Goal: Task Accomplishment & Management: Manage account settings

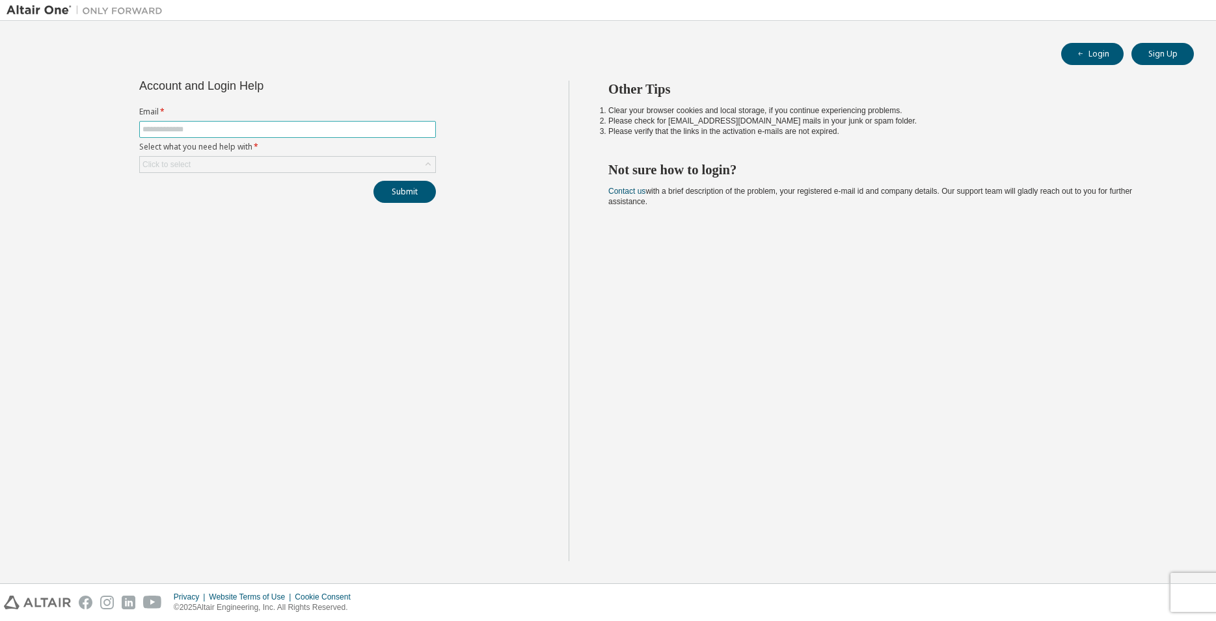
click at [200, 126] on input "text" at bounding box center [287, 129] width 290 height 10
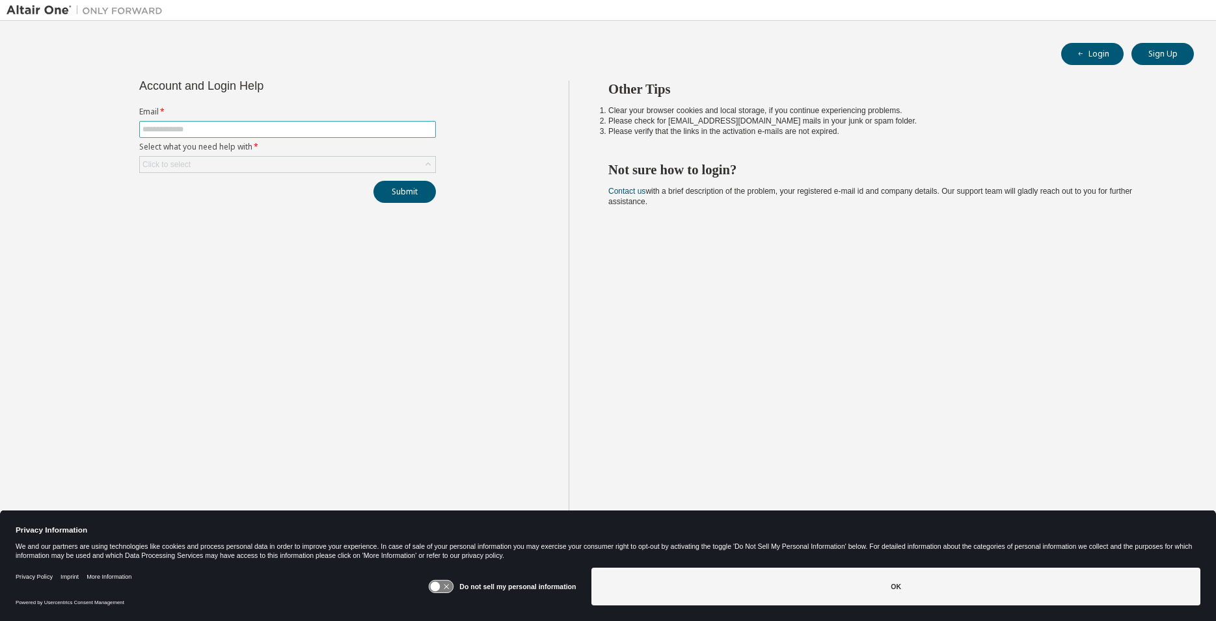
click at [252, 129] on input "text" at bounding box center [287, 129] width 290 height 10
type input "*"
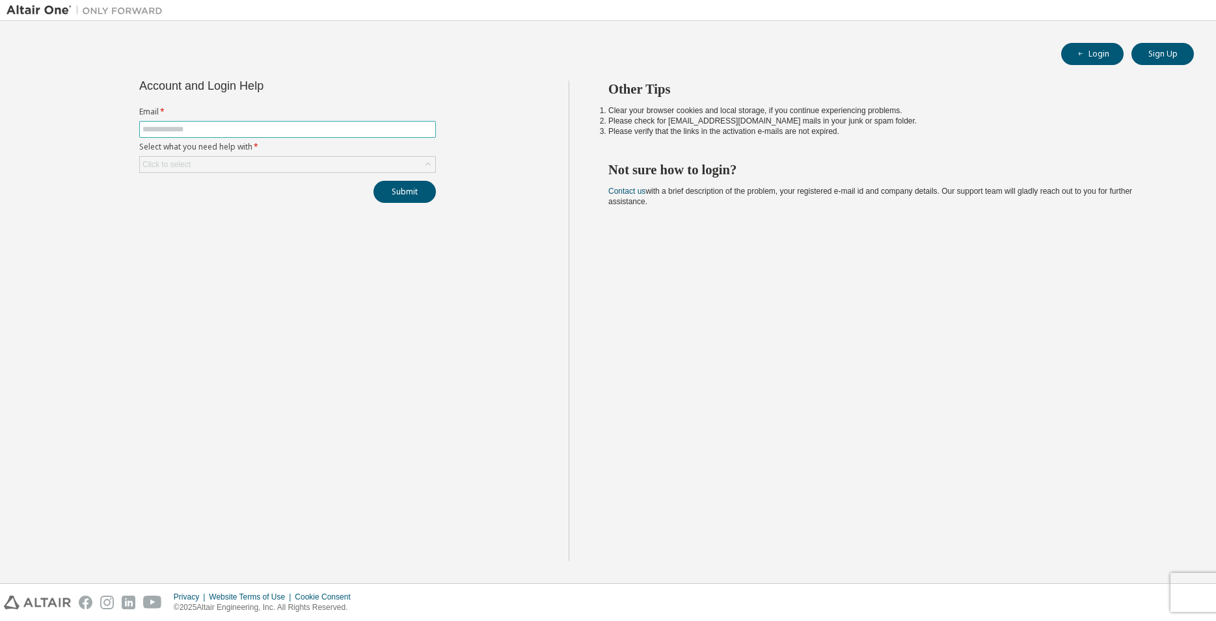
click at [242, 130] on input "text" at bounding box center [287, 129] width 290 height 10
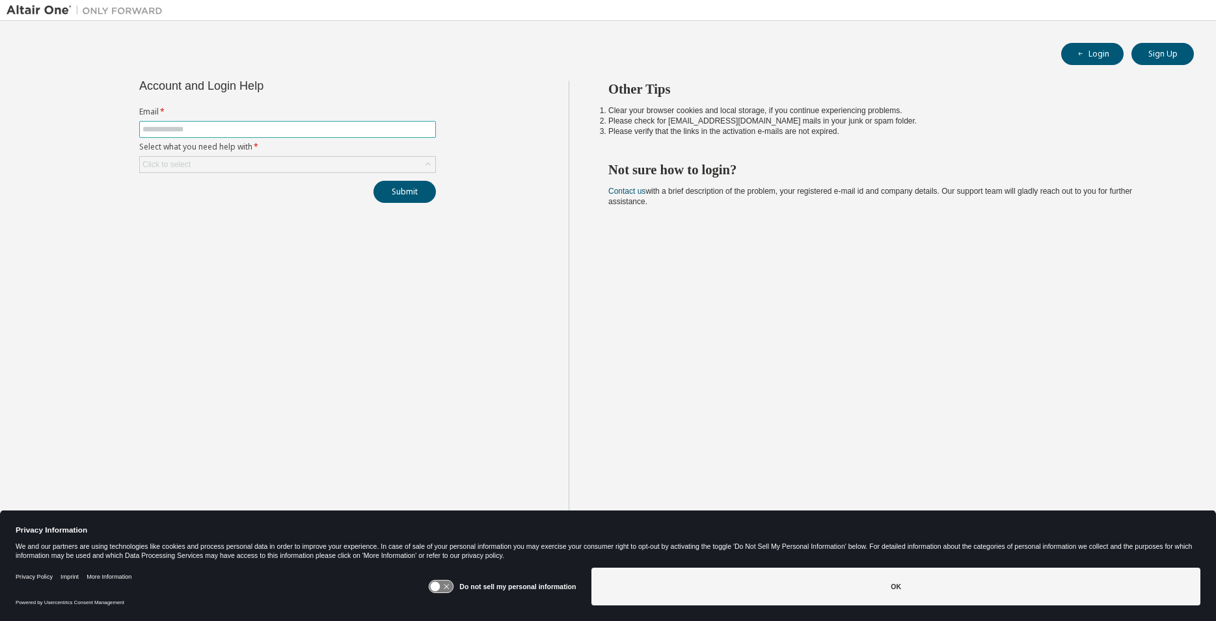
click at [286, 128] on input "text" at bounding box center [287, 129] width 290 height 10
click at [282, 168] on div "Click to select" at bounding box center [287, 165] width 295 height 16
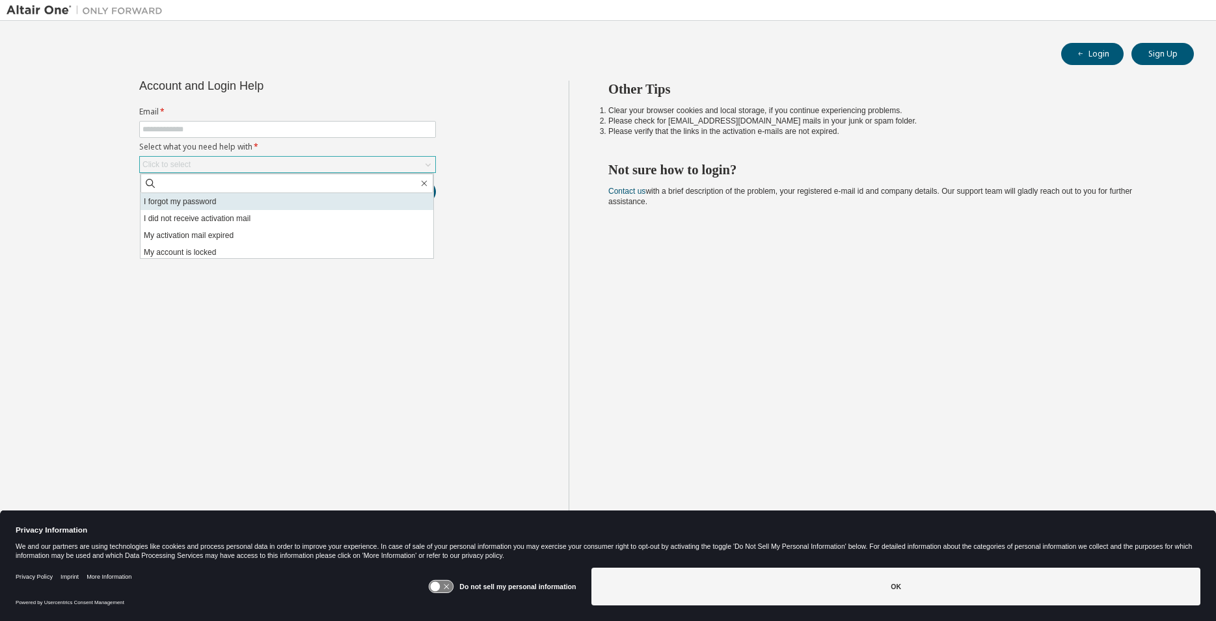
click at [211, 200] on li "I forgot my password" at bounding box center [287, 201] width 293 height 17
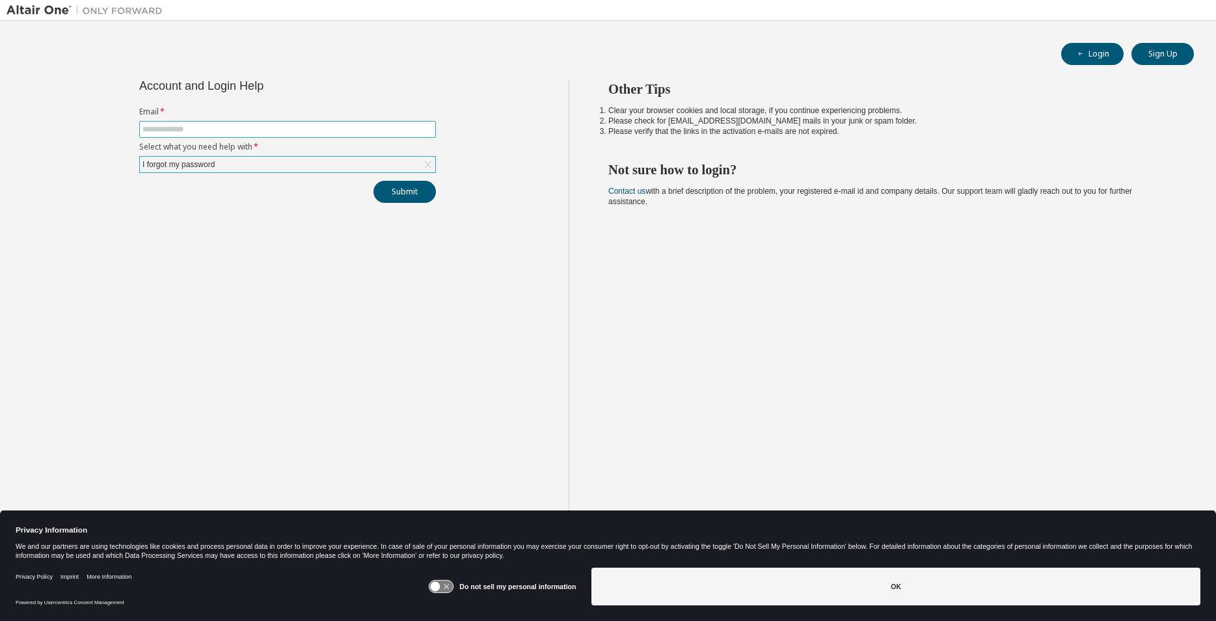
click at [219, 133] on input "text" at bounding box center [287, 129] width 290 height 10
click at [230, 131] on input "**********" at bounding box center [287, 129] width 290 height 10
drag, startPoint x: 256, startPoint y: 128, endPoint x: 96, endPoint y: 127, distance: 160.7
click at [142, 127] on input "**********" at bounding box center [287, 129] width 290 height 10
click at [393, 187] on button "Submit" at bounding box center [404, 192] width 62 height 22
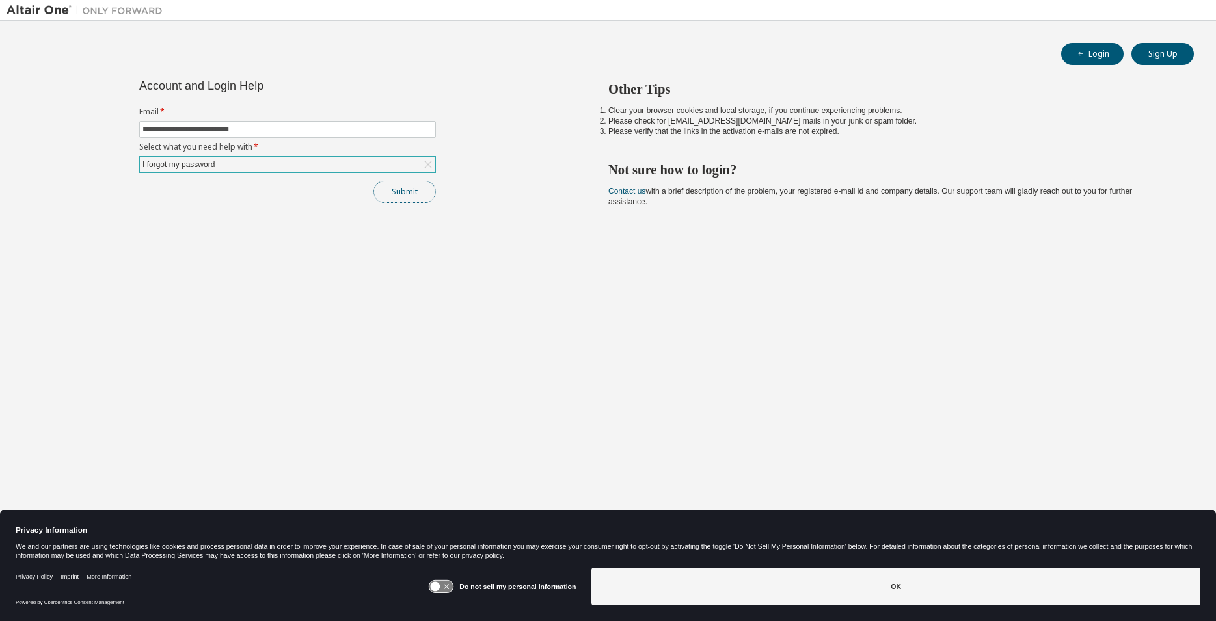
click at [420, 189] on button "Submit" at bounding box center [404, 192] width 62 height 22
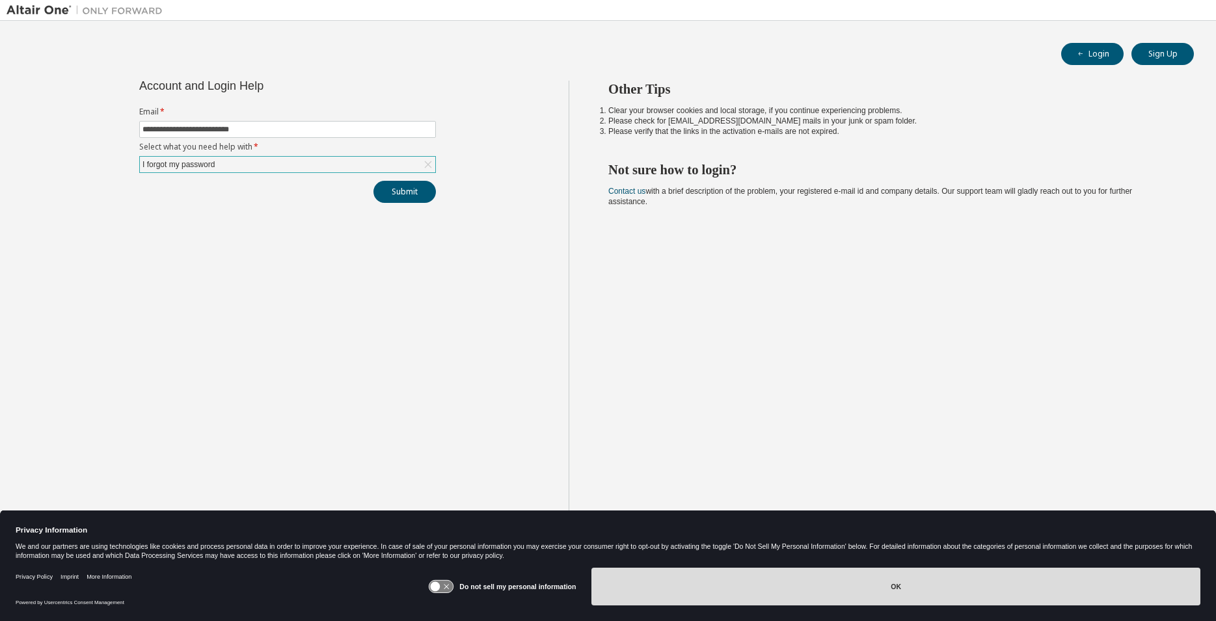
click at [912, 584] on button "OK" at bounding box center [895, 587] width 609 height 38
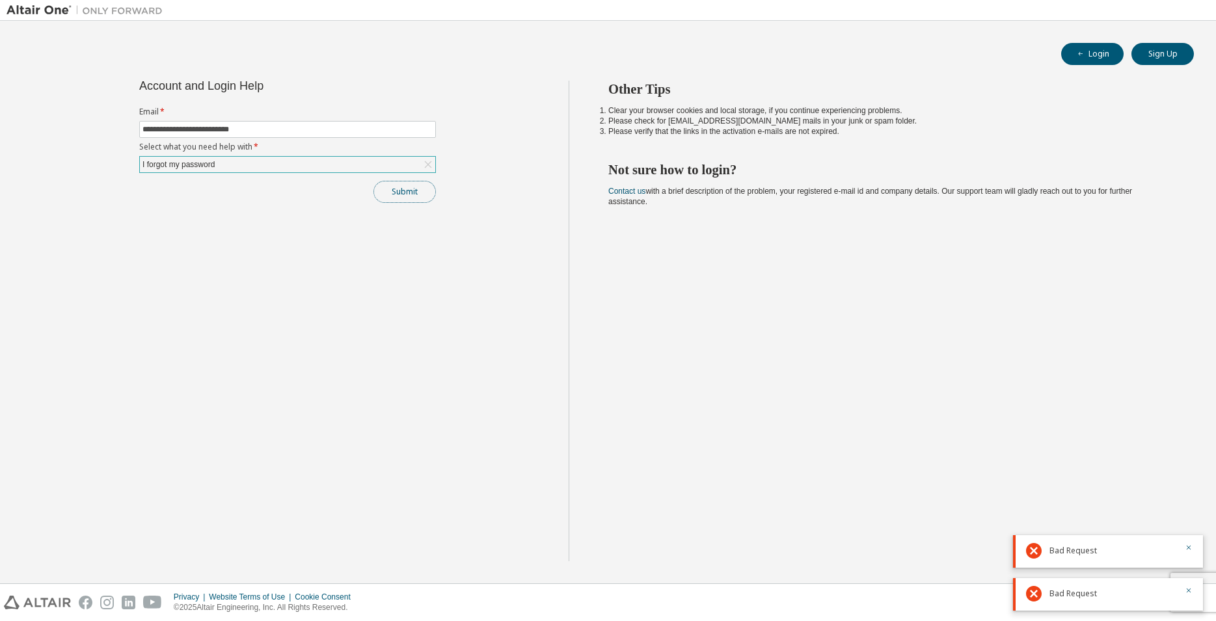
click at [400, 192] on button "Submit" at bounding box center [404, 192] width 62 height 22
click at [1189, 505] on icon "button" at bounding box center [1189, 505] width 8 height 8
click at [1188, 547] on icon "button" at bounding box center [1189, 548] width 8 height 8
click at [1187, 591] on icon "button" at bounding box center [1189, 591] width 8 height 8
drag, startPoint x: 297, startPoint y: 128, endPoint x: 85, endPoint y: 122, distance: 212.2
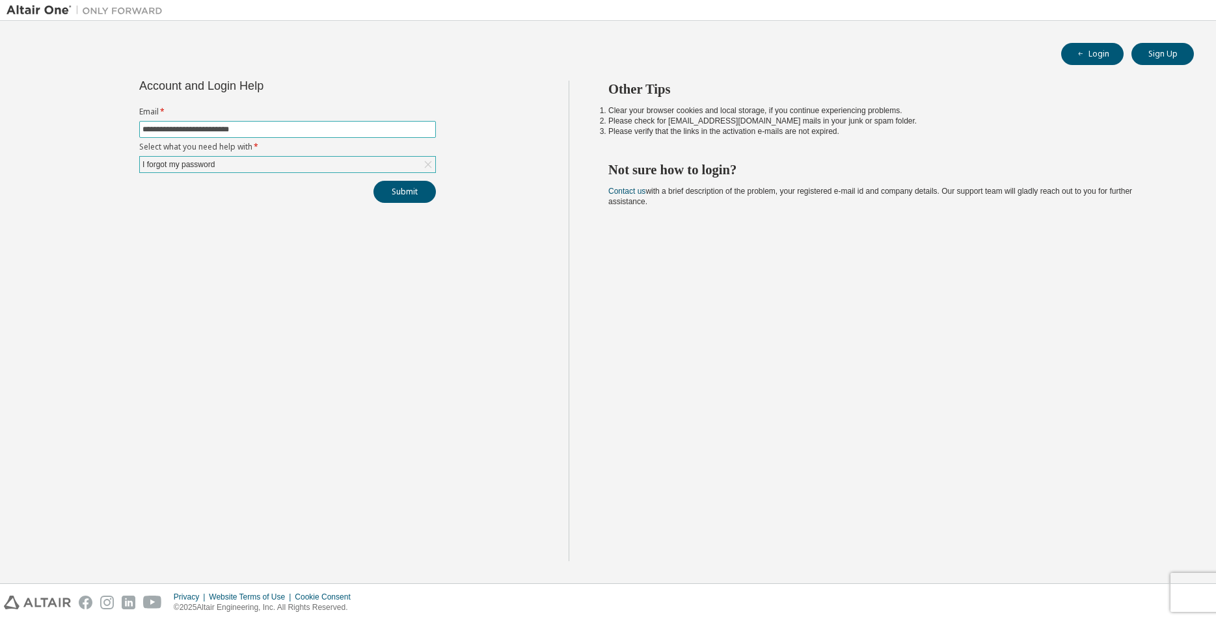
click at [142, 124] on input "**********" at bounding box center [287, 129] width 290 height 10
type input "**********"
click at [396, 194] on button "Submit" at bounding box center [404, 192] width 62 height 22
